Goal: Task Accomplishment & Management: Manage account settings

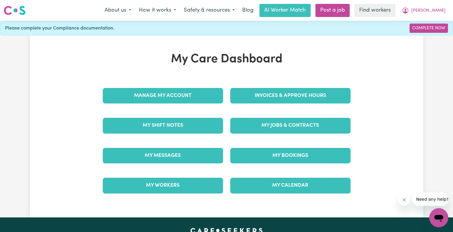
click at [261, 85] on div "Invoices & Approve Hours" at bounding box center [291, 96] width 128 height 30
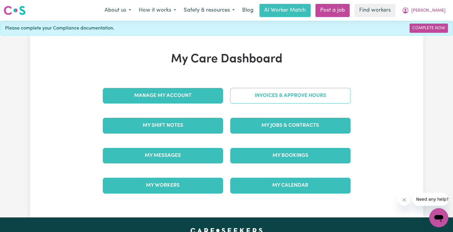
click at [258, 97] on link "Invoices & Approve Hours" at bounding box center [290, 95] width 120 height 15
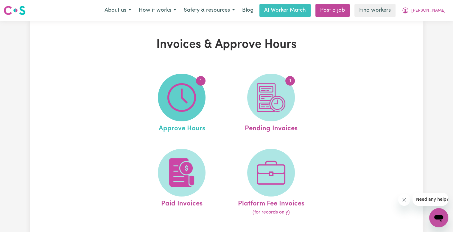
click at [187, 99] on img at bounding box center [181, 97] width 29 height 29
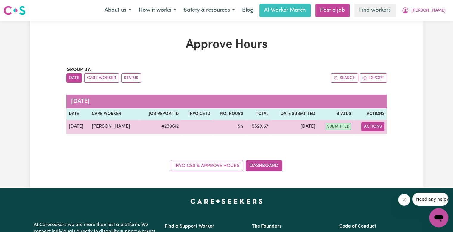
click at [370, 128] on button "Actions" at bounding box center [372, 126] width 23 height 9
click at [374, 143] on link "View Job Report" at bounding box center [387, 140] width 51 height 12
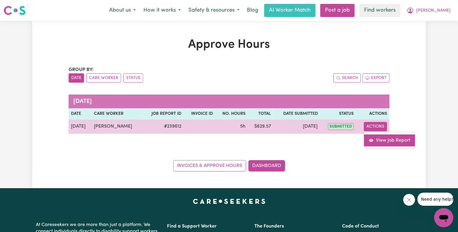
select select "pm"
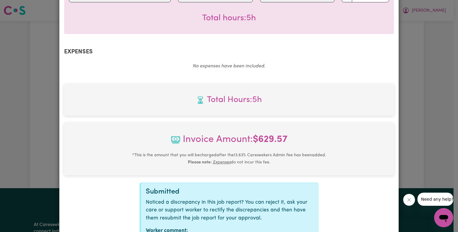
scroll to position [235, 0]
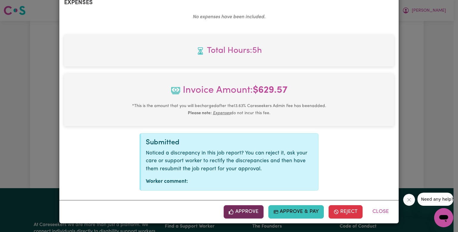
click at [233, 215] on button "Approve" at bounding box center [243, 211] width 40 height 13
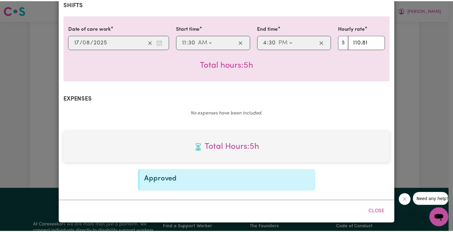
scroll to position [139, 0]
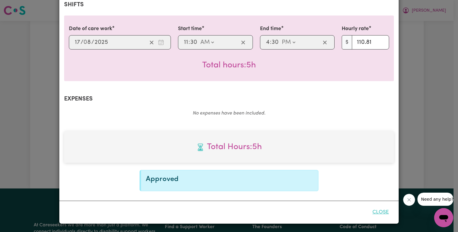
drag, startPoint x: 368, startPoint y: 205, endPoint x: 371, endPoint y: 210, distance: 5.5
click at [368, 208] on button "Close" at bounding box center [380, 212] width 27 height 13
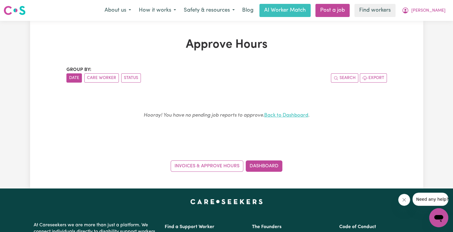
click at [284, 115] on link "Back to Dashboard" at bounding box center [286, 115] width 44 height 5
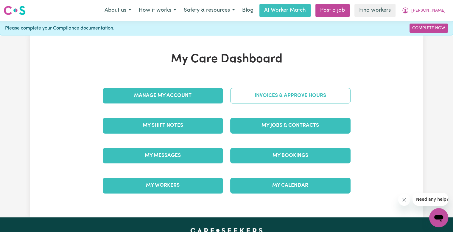
click at [278, 97] on link "Invoices & Approve Hours" at bounding box center [290, 95] width 120 height 15
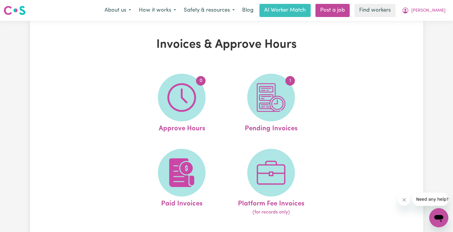
click at [278, 97] on img at bounding box center [271, 97] width 29 height 29
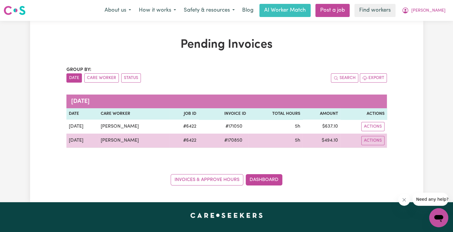
click at [235, 137] on span "# 170850" at bounding box center [233, 140] width 25 height 7
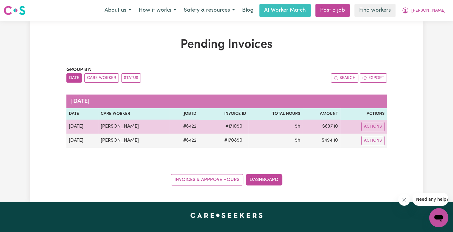
click at [234, 125] on span "# 171050" at bounding box center [234, 126] width 24 height 7
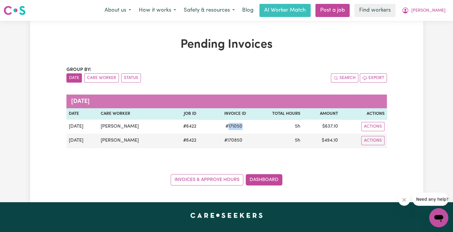
copy span "171050"
click at [444, 10] on button "[PERSON_NAME]" at bounding box center [424, 10] width 52 height 13
click at [432, 33] on link "Logout" at bounding box center [425, 34] width 47 height 11
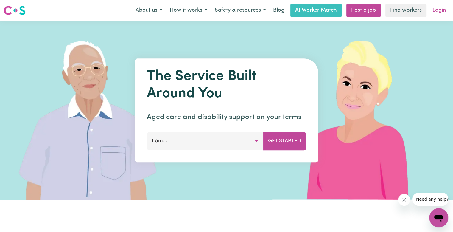
click at [439, 14] on link "Login" at bounding box center [439, 10] width 21 height 13
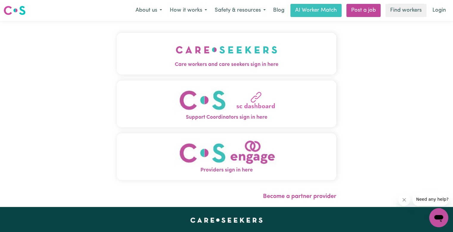
click at [191, 42] on button "Care workers and care seekers sign in here" at bounding box center [227, 54] width 220 height 42
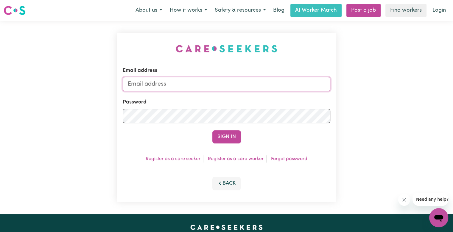
drag, startPoint x: 194, startPoint y: 81, endPoint x: 188, endPoint y: 84, distance: 6.7
click at [194, 81] on input "Email address" at bounding box center [227, 84] width 208 height 14
drag, startPoint x: 158, startPoint y: 83, endPoint x: 191, endPoint y: 83, distance: 32.5
click at [191, 83] on input "superuser~[PERSON_NAME]" at bounding box center [227, 84] width 208 height 14
paste input "[EMAIL_ADDRESS][DOMAIN_NAME]"
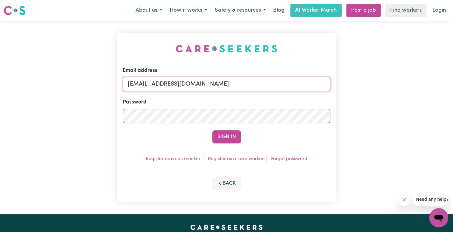
type input "[EMAIL_ADDRESS][DOMAIN_NAME]"
click at [212, 130] on button "Sign In" at bounding box center [226, 136] width 29 height 13
